Goal: Communication & Community: Answer question/provide support

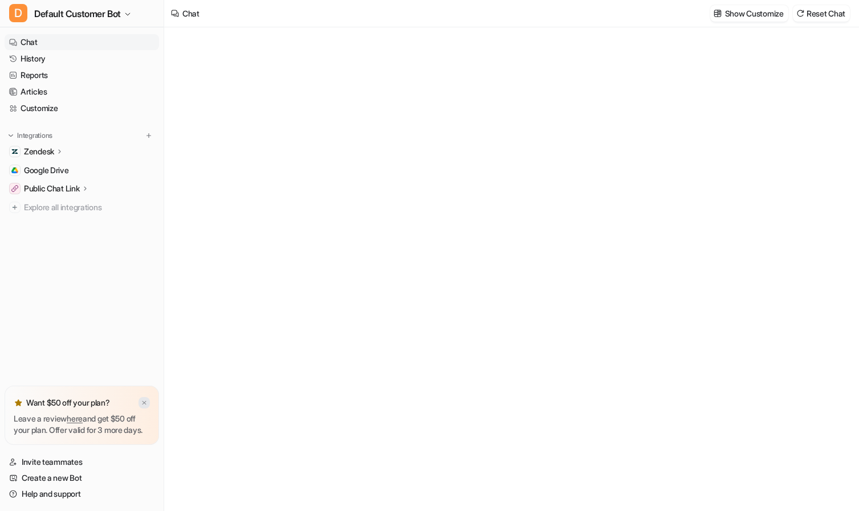
type textarea "**********"
click at [146, 399] on img at bounding box center [144, 402] width 7 height 7
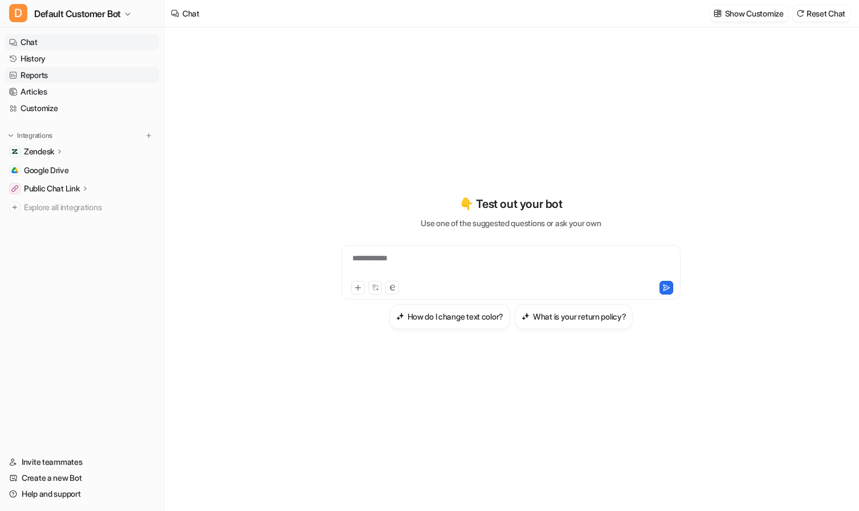
click at [89, 75] on link "Reports" at bounding box center [82, 75] width 154 height 16
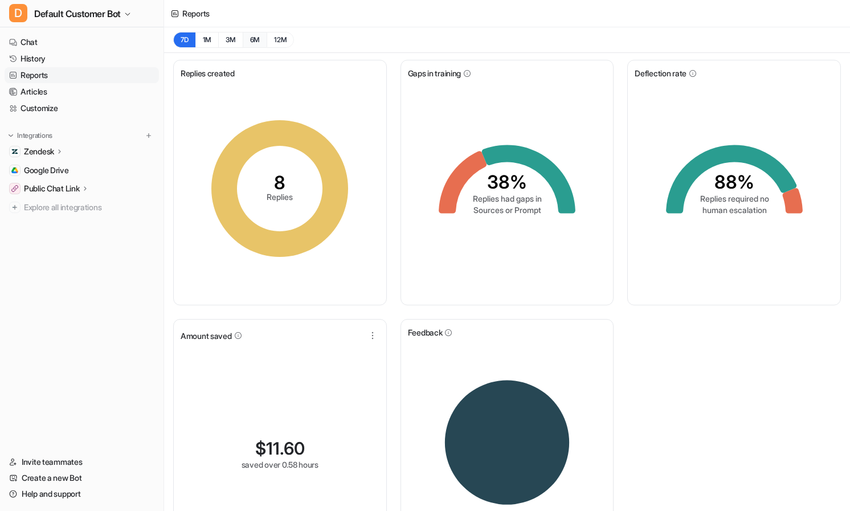
click at [256, 42] on button "6M" at bounding box center [255, 40] width 24 height 16
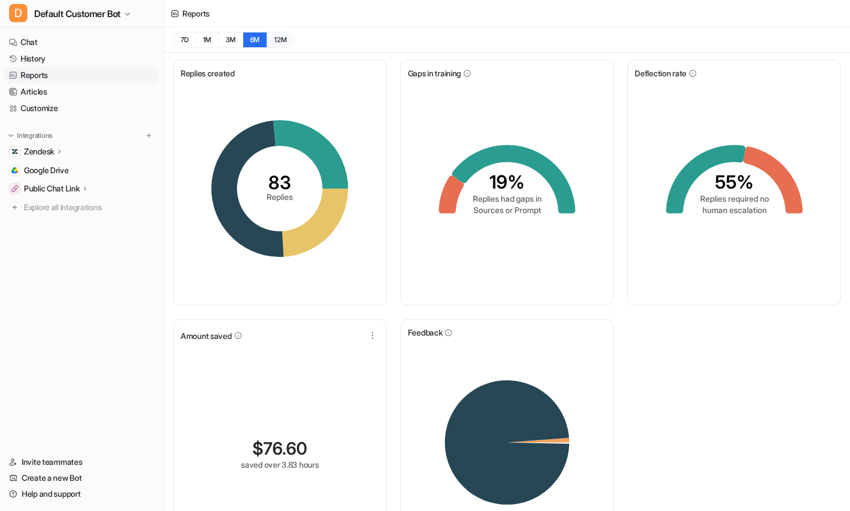
click at [276, 42] on button "12M" at bounding box center [280, 40] width 27 height 16
click at [489, 157] on icon at bounding box center [514, 179] width 124 height 68
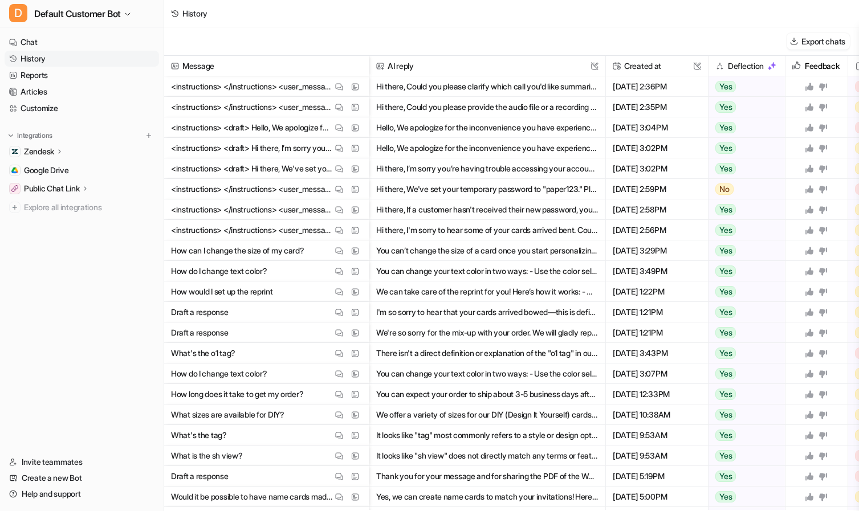
click at [487, 185] on button "Hi there, We've set your temporary password to "paper123." Please use this to l…" at bounding box center [487, 189] width 222 height 21
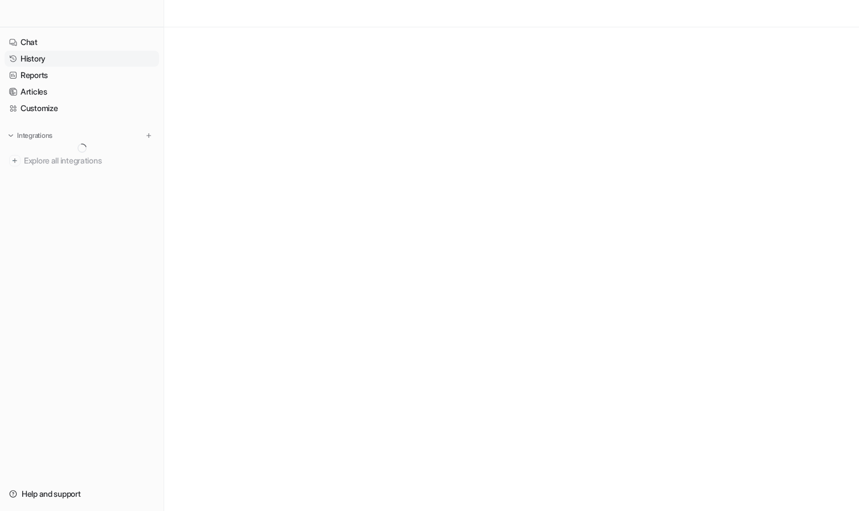
click at [36, 60] on link "History" at bounding box center [82, 59] width 154 height 16
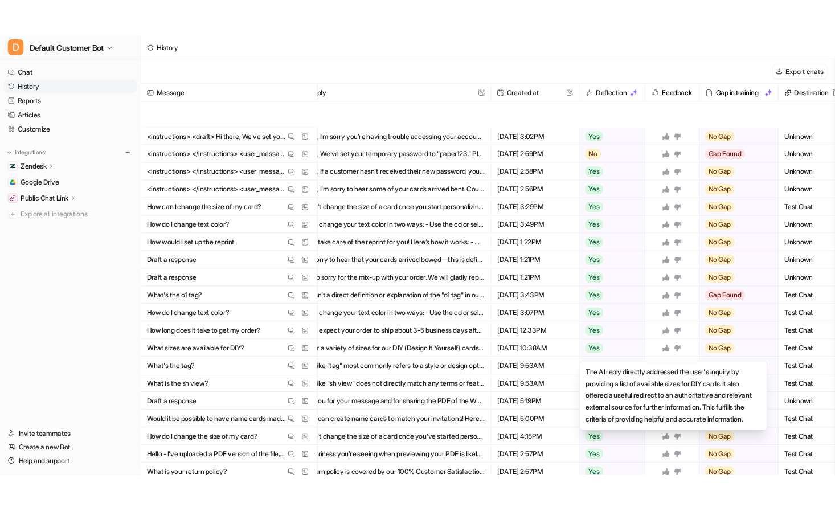
scroll to position [185, 34]
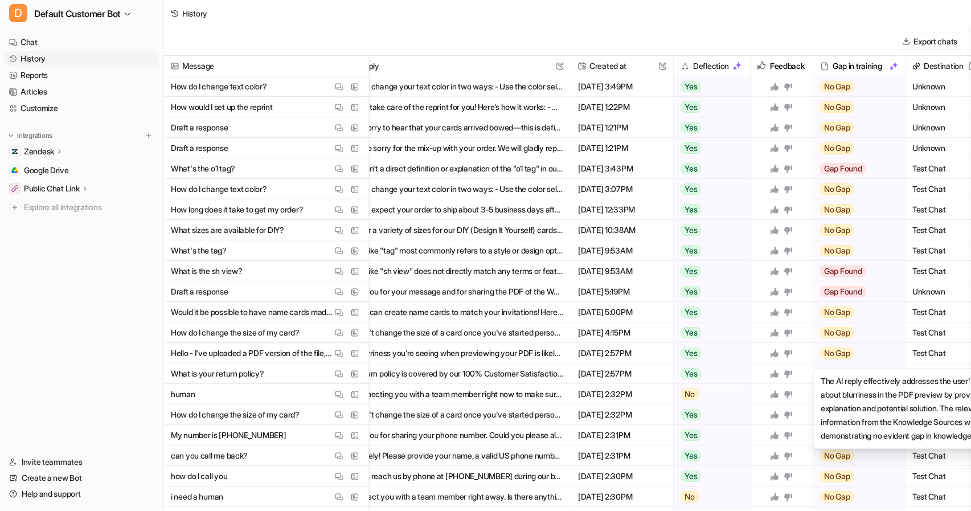
click at [839, 351] on span "No Gap" at bounding box center [837, 353] width 34 height 11
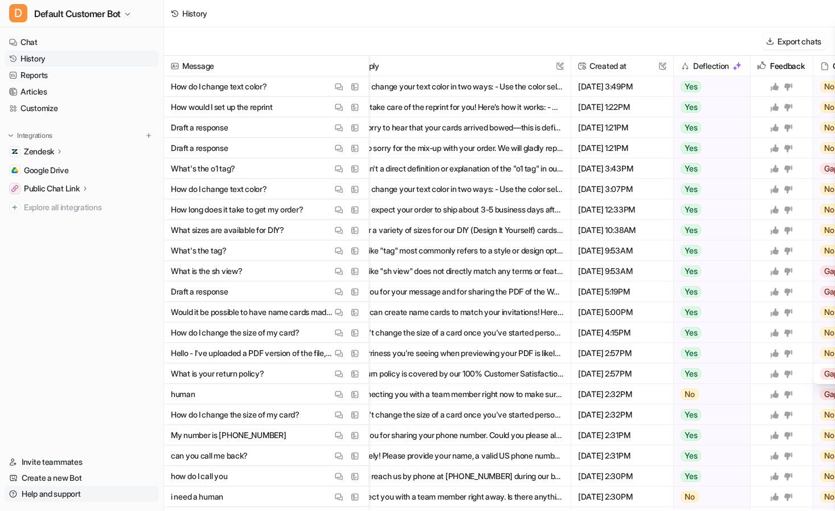
click at [56, 499] on link "Help and support" at bounding box center [82, 494] width 154 height 16
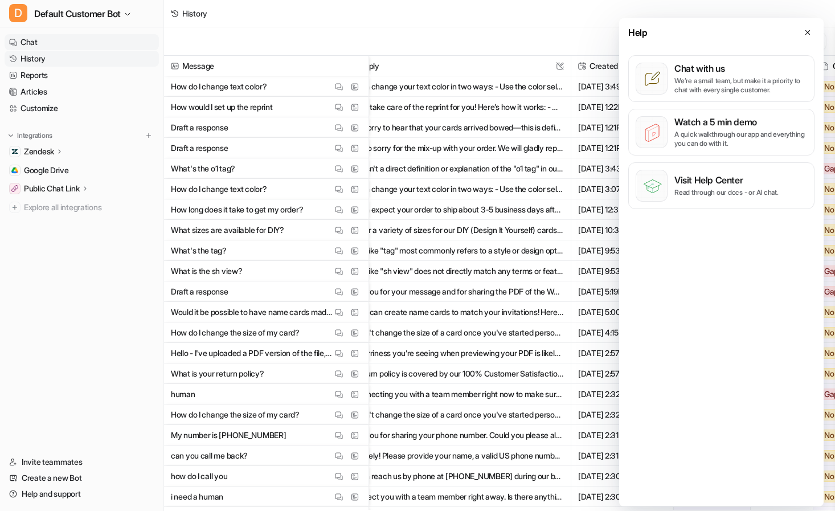
click at [48, 40] on link "Chat" at bounding box center [82, 42] width 154 height 16
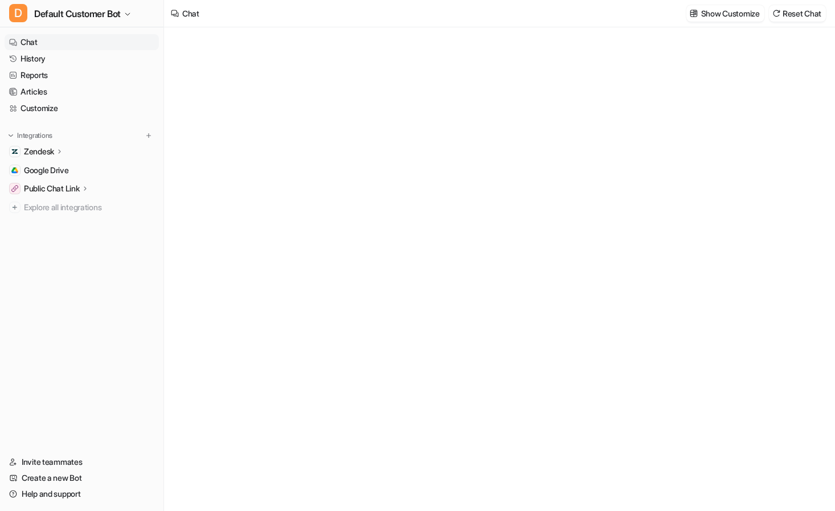
type textarea "**********"
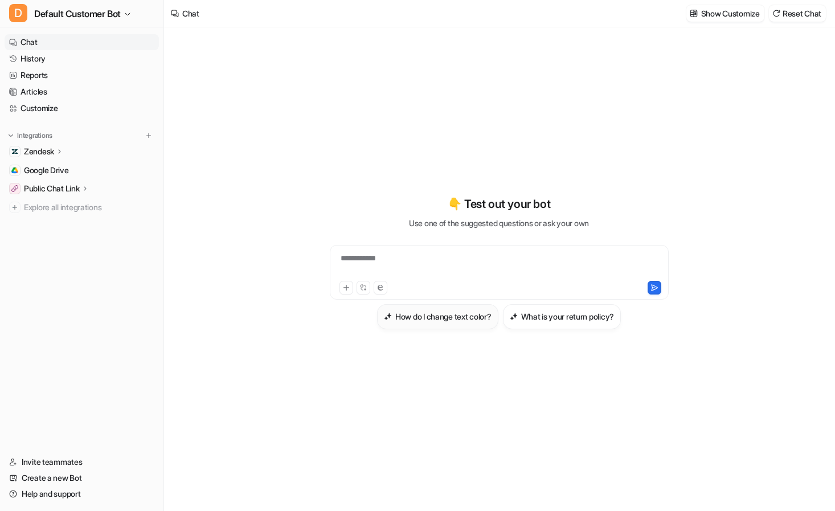
click at [457, 319] on h3 "How do I change text color?" at bounding box center [443, 317] width 96 height 12
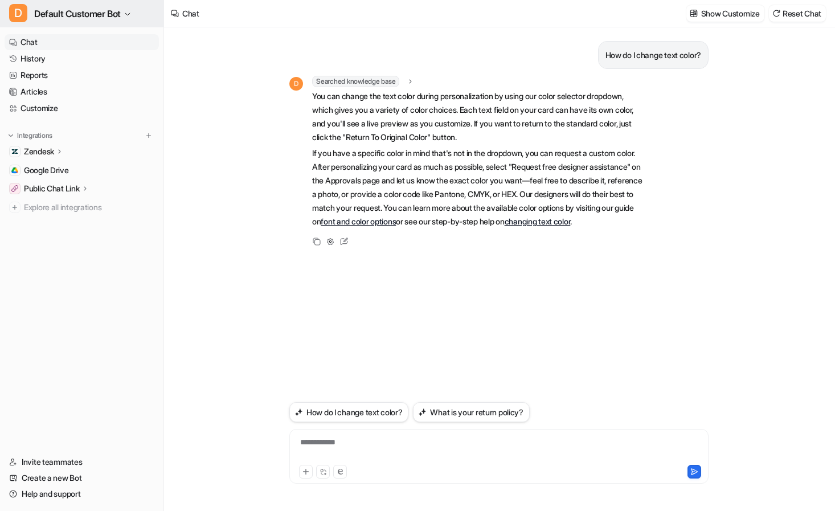
click at [92, 14] on span "Default Customer Bot" at bounding box center [77, 14] width 87 height 16
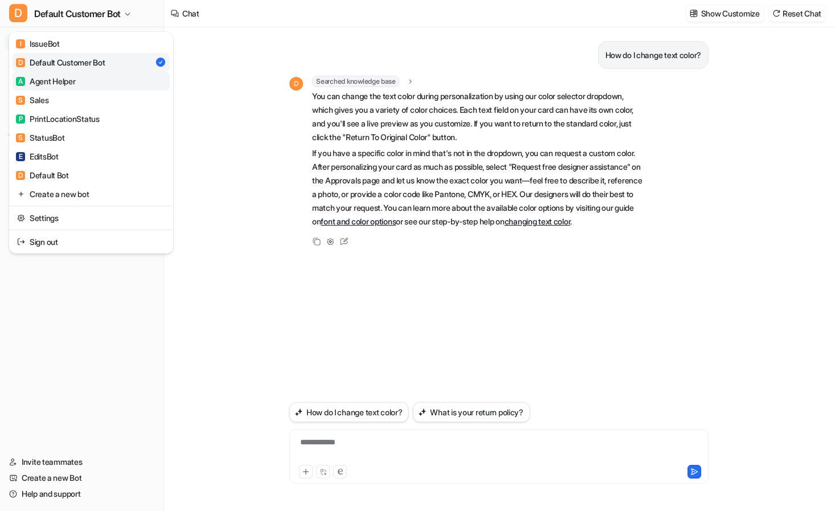
click at [80, 79] on link "A Agent Helper" at bounding box center [91, 81] width 157 height 19
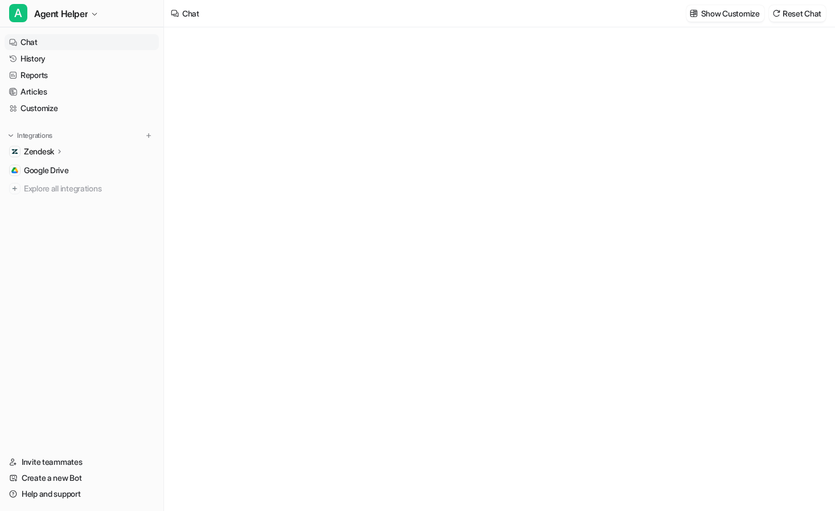
type textarea "**********"
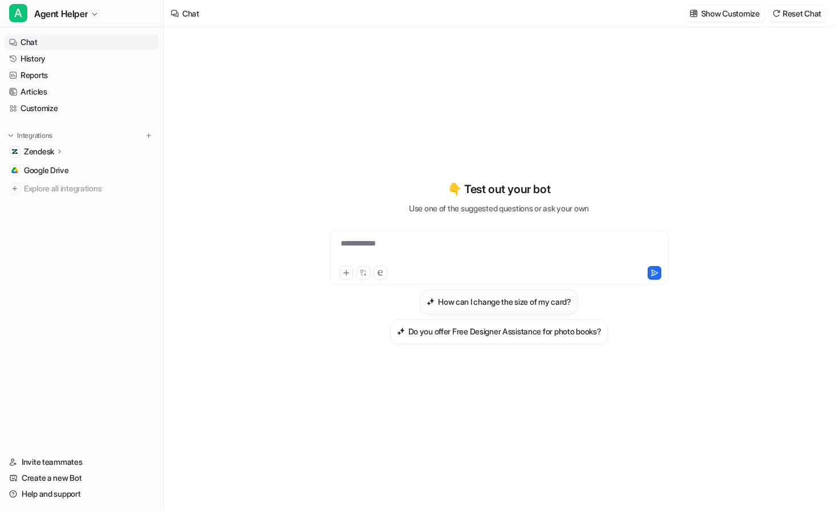
click at [468, 300] on h3 "How can I change the size of my card?" at bounding box center [504, 302] width 133 height 12
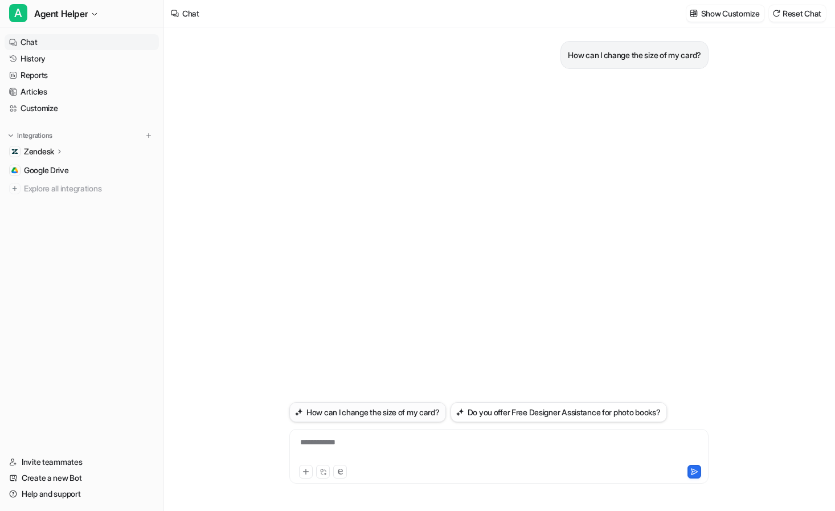
click at [389, 411] on button "How can I change the size of my card?" at bounding box center [367, 412] width 157 height 20
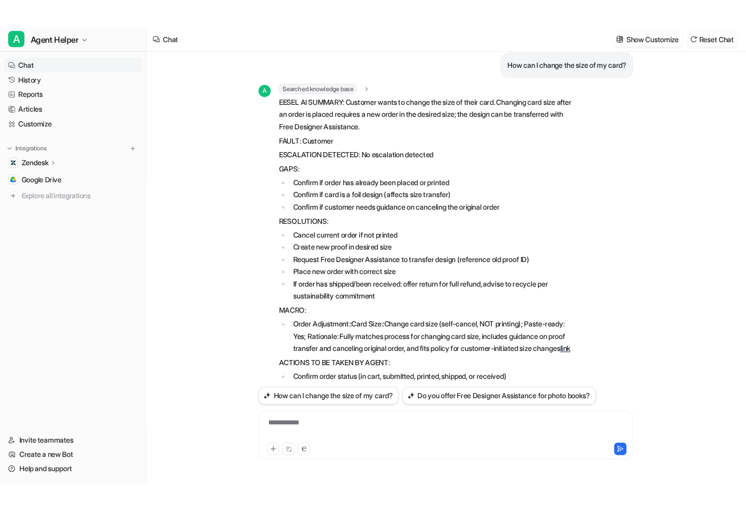
scroll to position [45, 0]
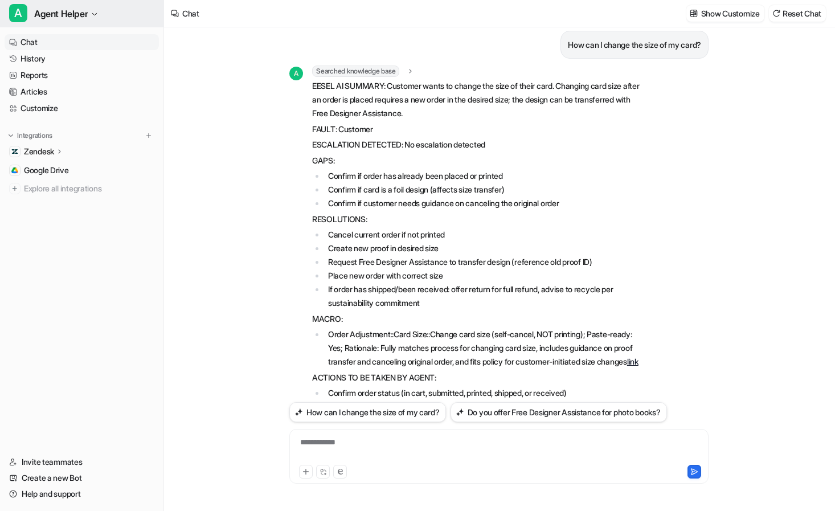
click at [78, 14] on span "Agent Helper" at bounding box center [61, 14] width 54 height 16
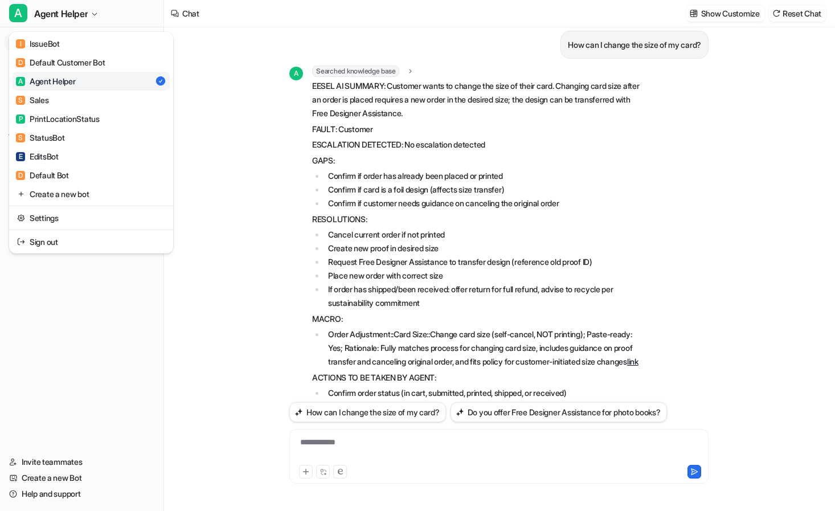
click at [239, 72] on div "A Agent Helper I IssueBot D Default Customer Bot A Agent Helper S Sales P Print…" at bounding box center [417, 255] width 835 height 511
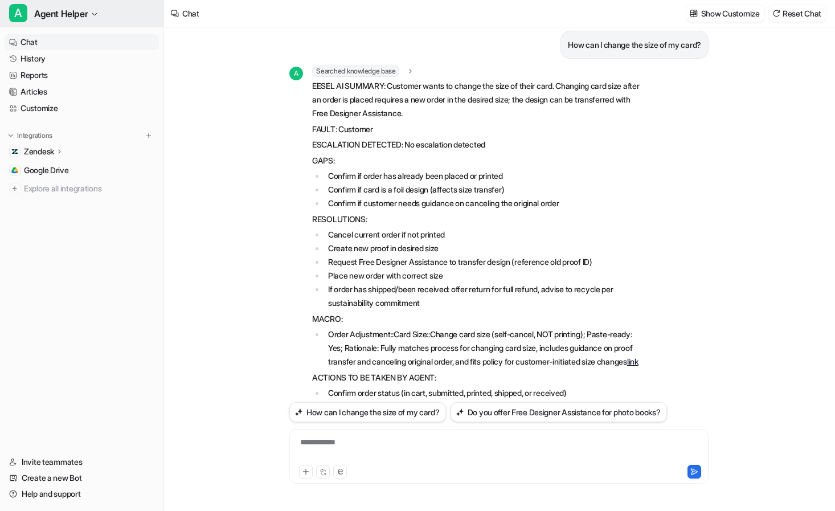
click at [57, 17] on span "Agent Helper" at bounding box center [61, 14] width 54 height 16
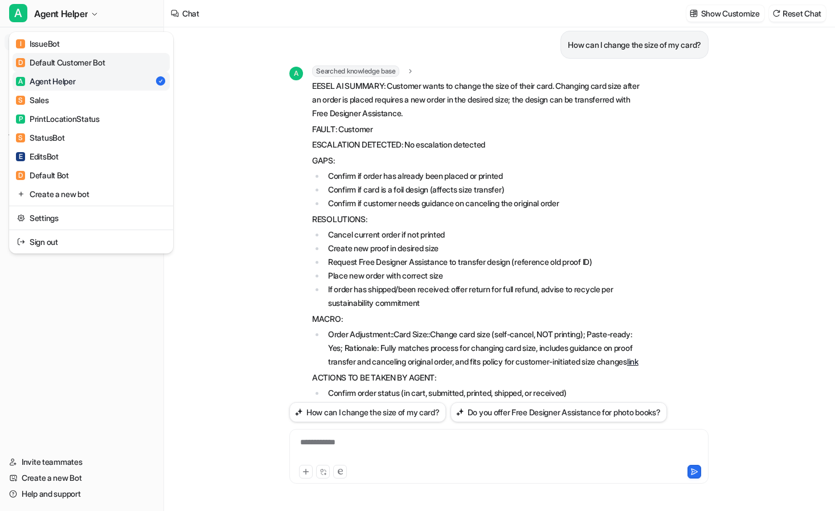
click at [79, 60] on div "D Default Customer Bot" at bounding box center [60, 62] width 89 height 12
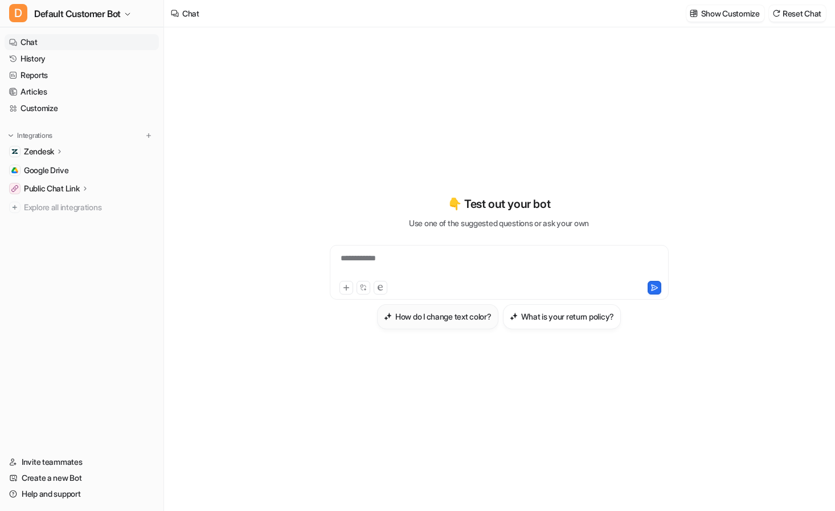
click at [423, 324] on button "How do I change text color?" at bounding box center [437, 316] width 121 height 25
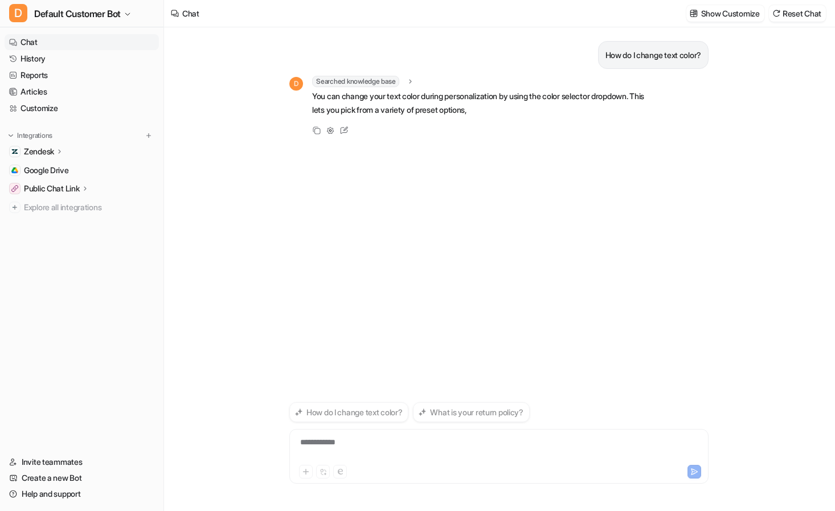
click at [661, 53] on p "How do I change text color?" at bounding box center [654, 55] width 96 height 14
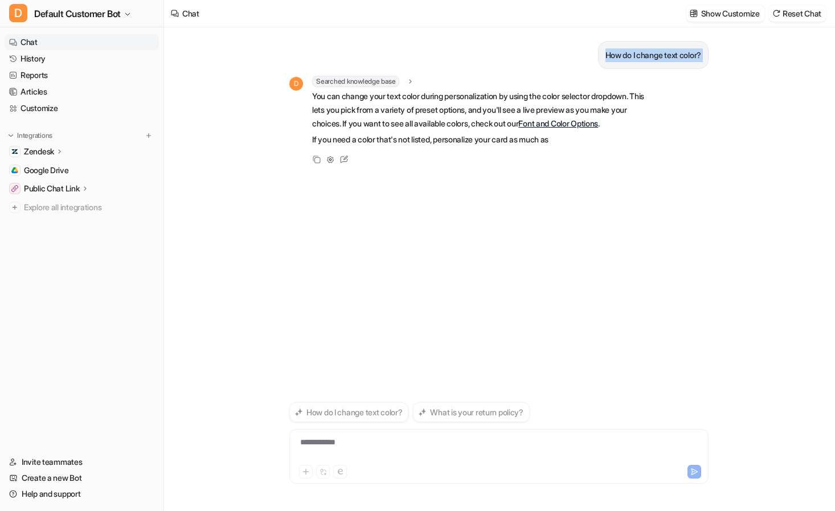
copy div "How do I change text color? D"
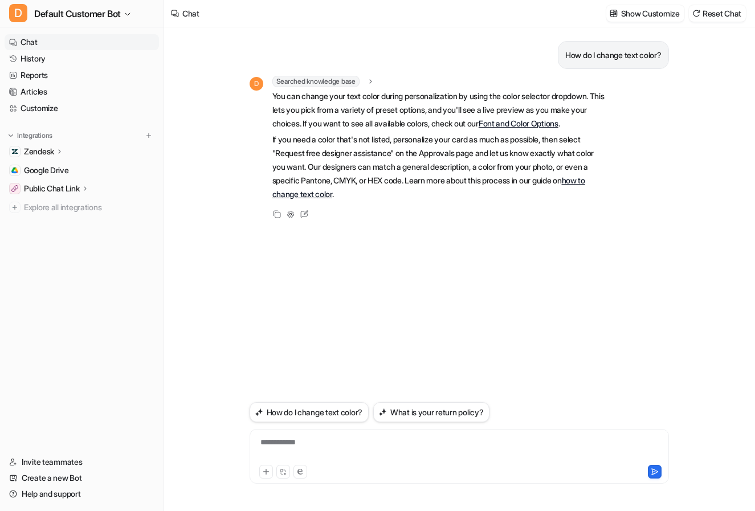
click at [644, 137] on div "D Searched knowledge base search_queries : "change text color" You can change y…" at bounding box center [459, 148] width 419 height 145
click at [77, 152] on div "Zendesk" at bounding box center [82, 152] width 154 height 16
click at [73, 165] on link "Overview" at bounding box center [88, 168] width 142 height 16
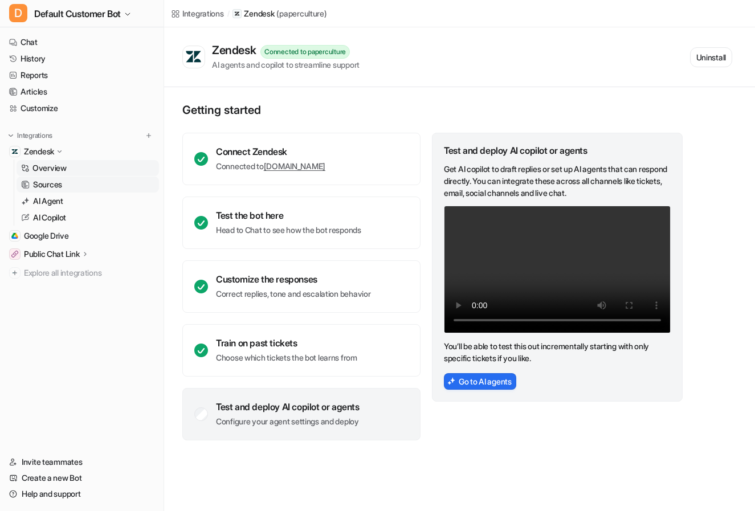
click at [78, 186] on link "Sources" at bounding box center [88, 185] width 142 height 16
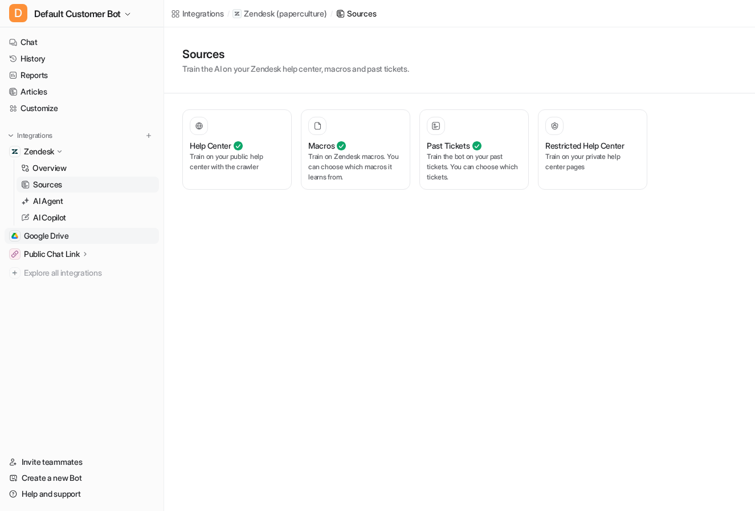
click at [50, 242] on link "Google Drive" at bounding box center [82, 236] width 154 height 16
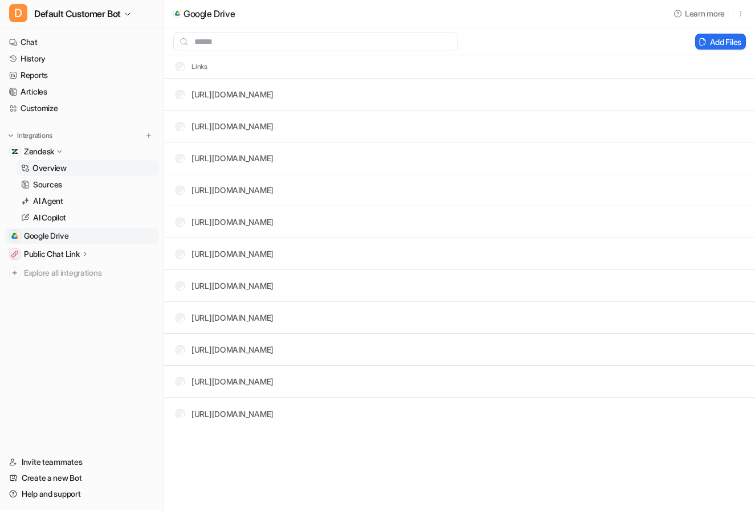
click at [62, 166] on p "Overview" at bounding box center [49, 167] width 34 height 11
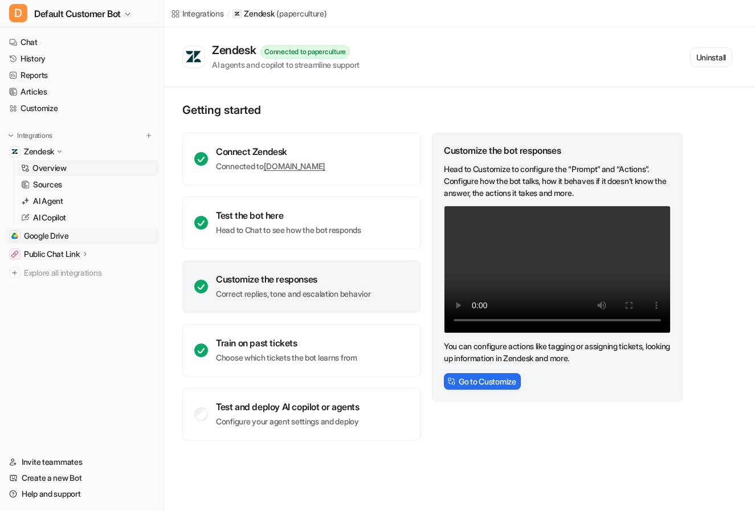
click at [58, 234] on span "Google Drive" at bounding box center [46, 235] width 45 height 11
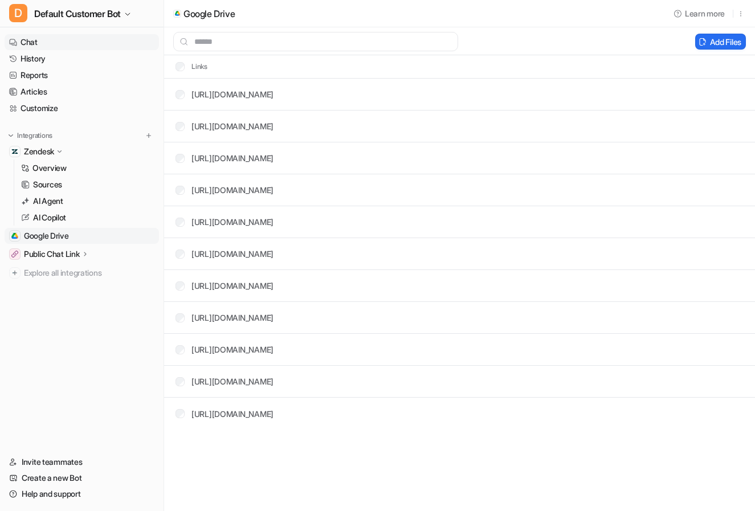
click at [80, 41] on link "Chat" at bounding box center [82, 42] width 154 height 16
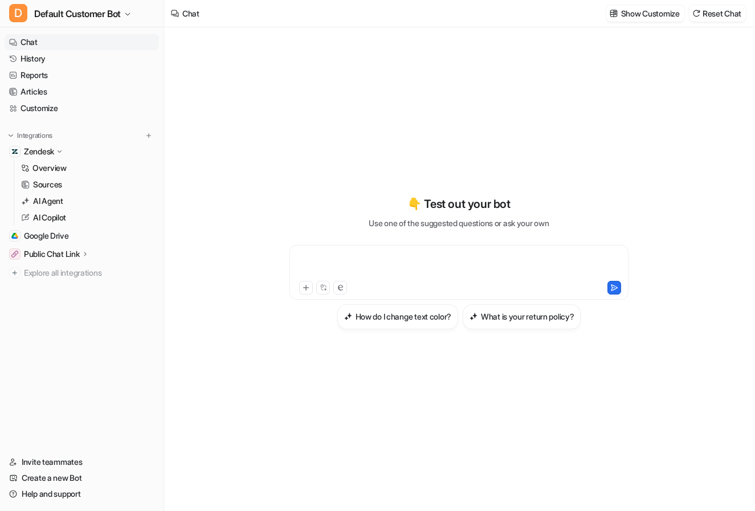
click at [376, 256] on div at bounding box center [458, 265] width 333 height 26
paste div
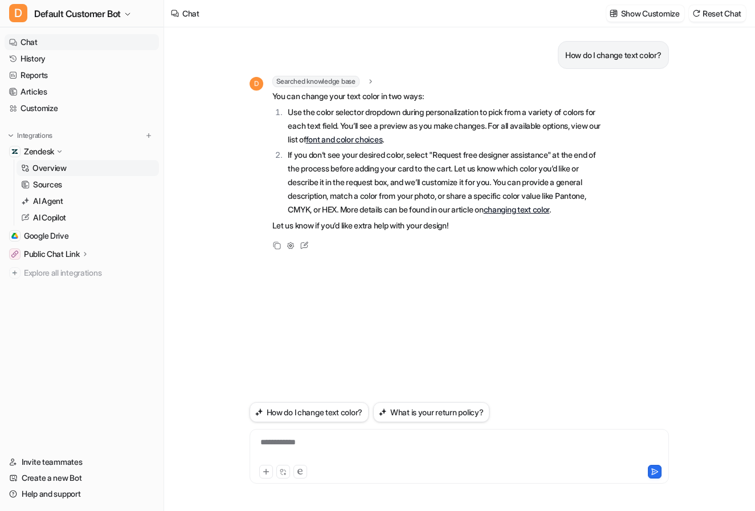
click at [97, 168] on link "Overview" at bounding box center [88, 168] width 142 height 16
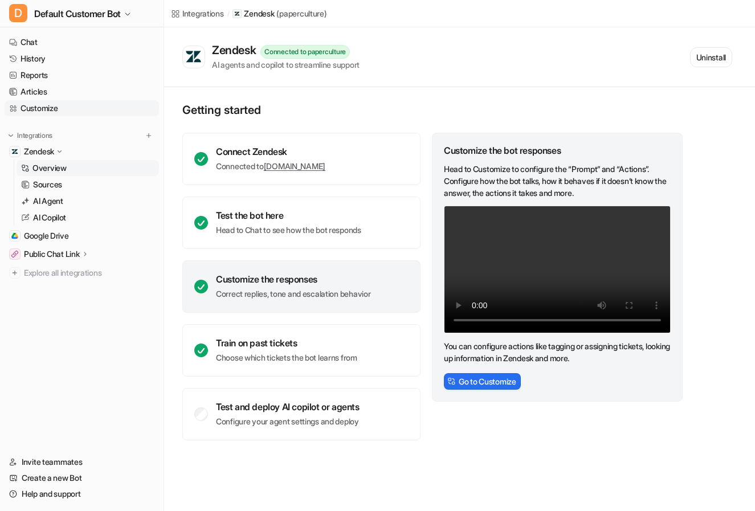
click at [99, 109] on link "Customize" at bounding box center [82, 108] width 154 height 16
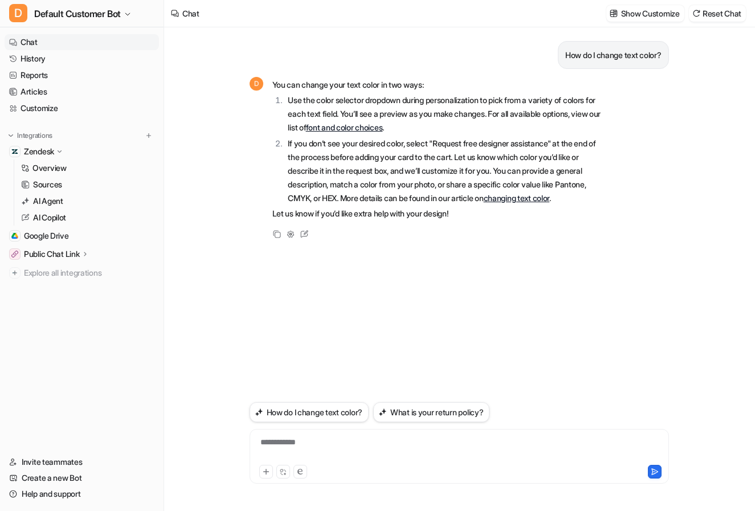
click at [77, 256] on p "Public Chat Link" at bounding box center [52, 253] width 56 height 11
click at [68, 268] on link "Overview" at bounding box center [88, 271] width 142 height 16
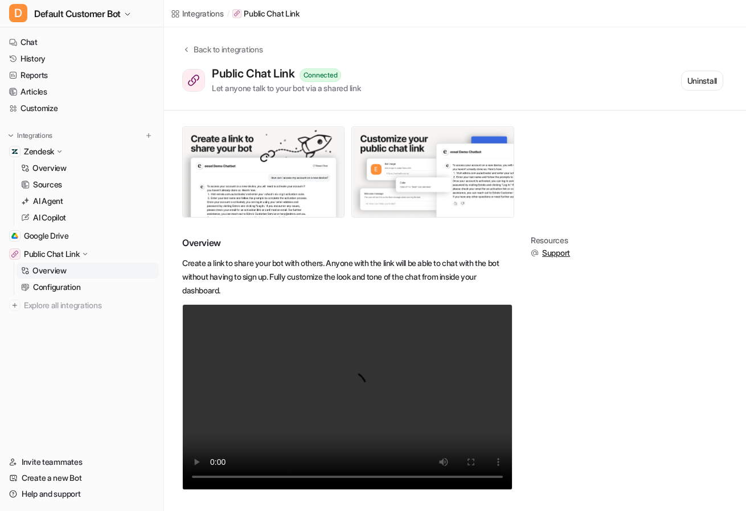
scroll to position [9, 0]
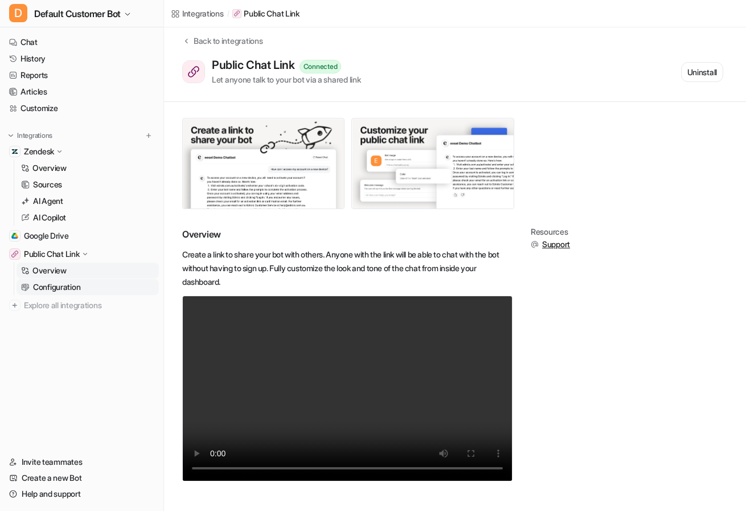
click at [96, 285] on link "Configuration" at bounding box center [88, 287] width 142 height 16
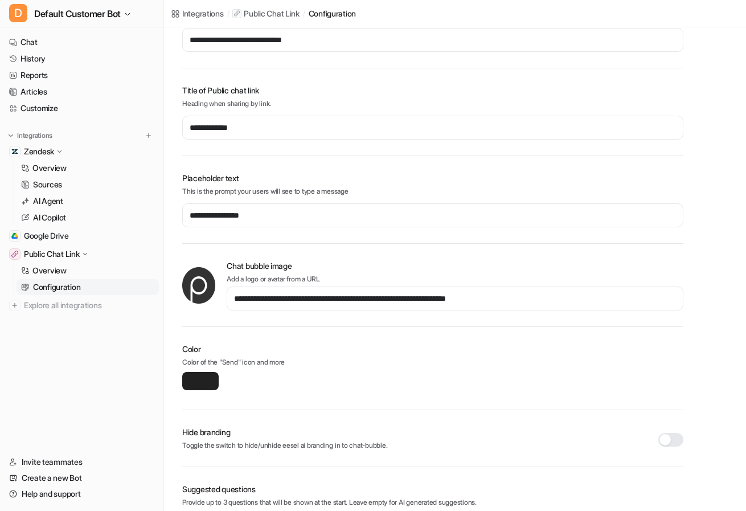
scroll to position [295, 0]
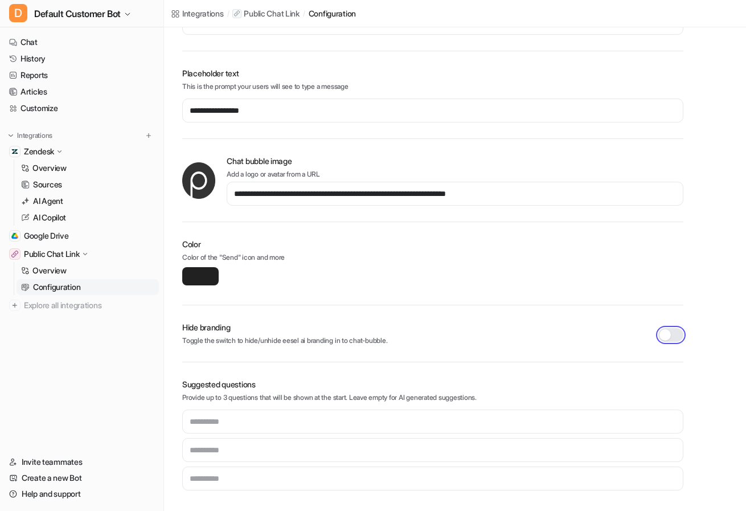
click at [669, 334] on button "button" at bounding box center [671, 335] width 25 height 14
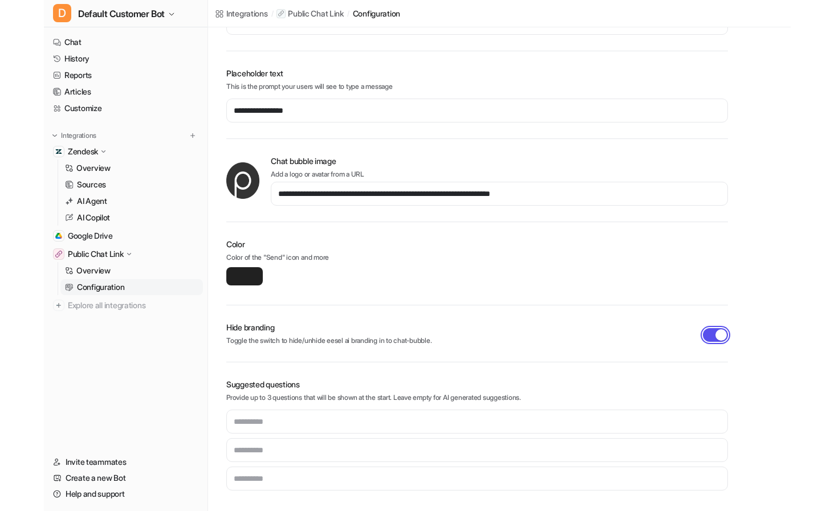
scroll to position [0, 0]
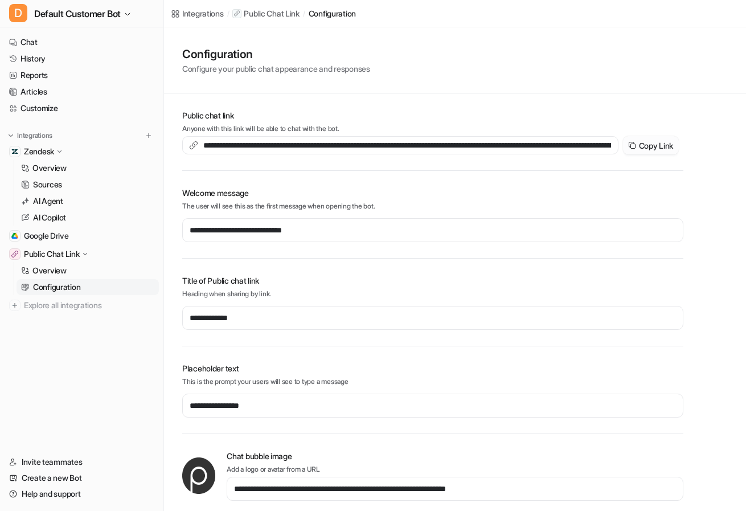
click at [660, 150] on button "Copy Link" at bounding box center [651, 145] width 56 height 18
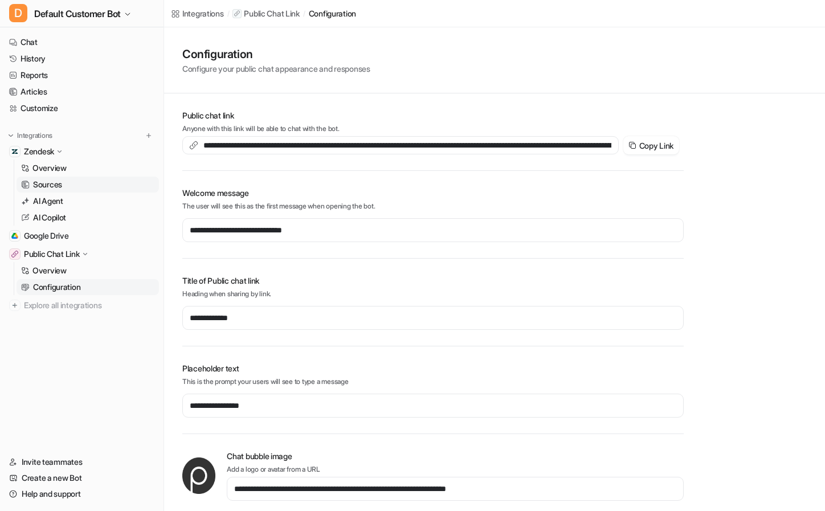
click at [48, 187] on p "Sources" at bounding box center [47, 184] width 29 height 11
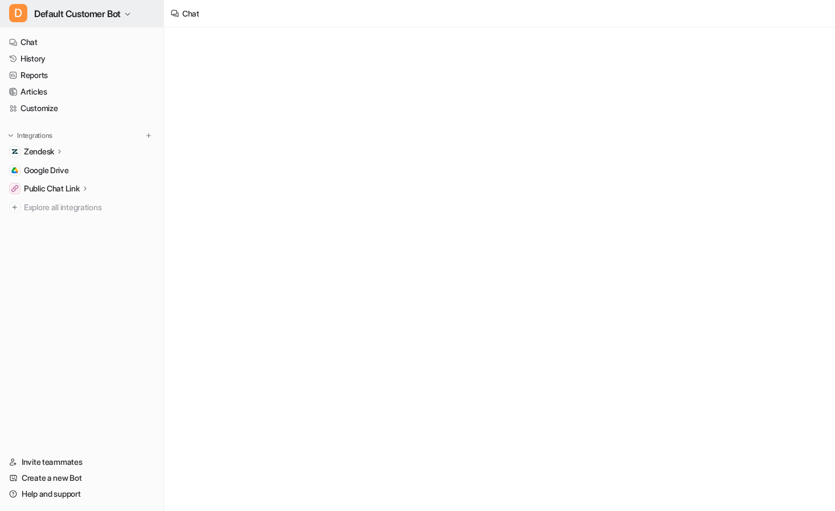
click at [56, 17] on span "Default Customer Bot" at bounding box center [77, 14] width 87 height 16
type textarea "**********"
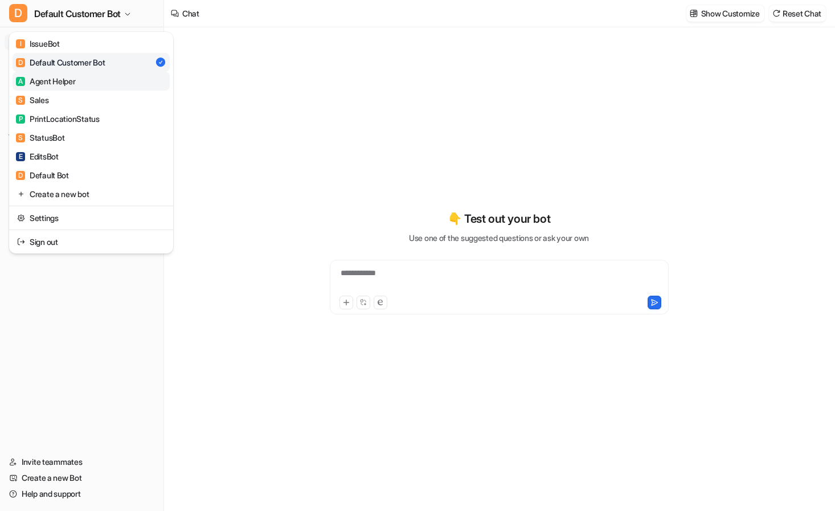
click at [65, 78] on div "A Agent Helper" at bounding box center [46, 81] width 60 height 12
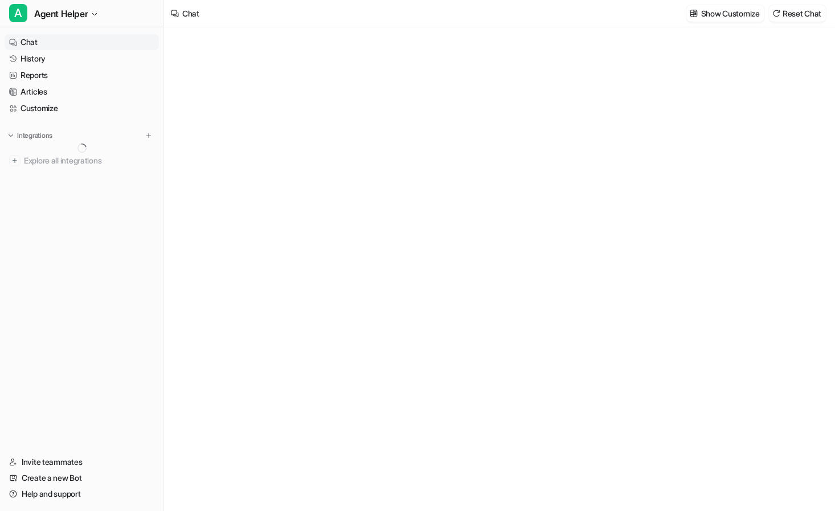
type textarea "**********"
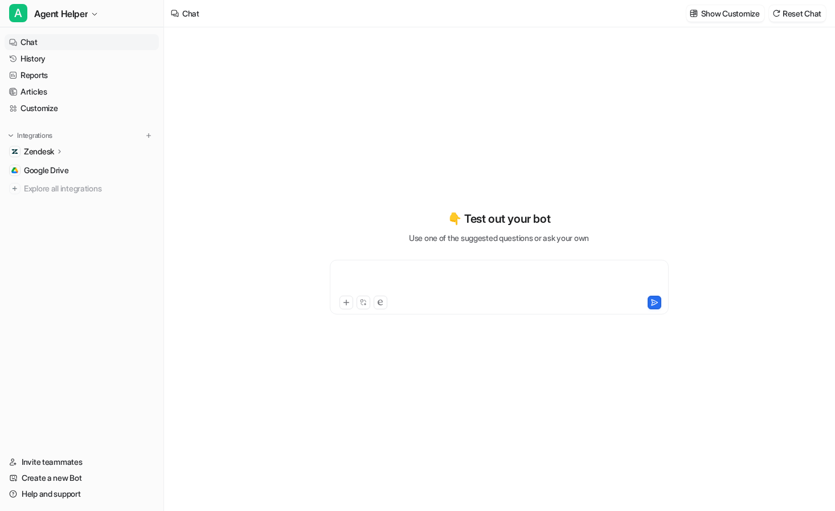
click at [393, 279] on div at bounding box center [499, 287] width 339 height 55
paste div
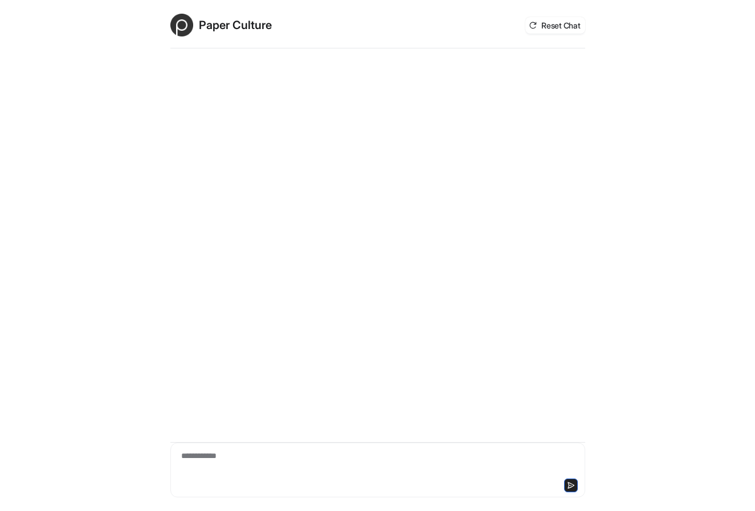
click at [314, 461] on div "**********" at bounding box center [377, 463] width 409 height 26
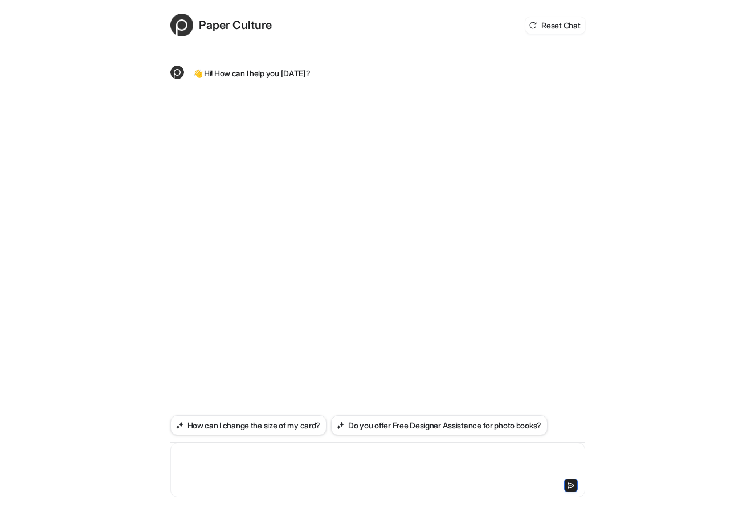
click at [351, 462] on div at bounding box center [377, 463] width 409 height 26
